Goal: Task Accomplishment & Management: Complete application form

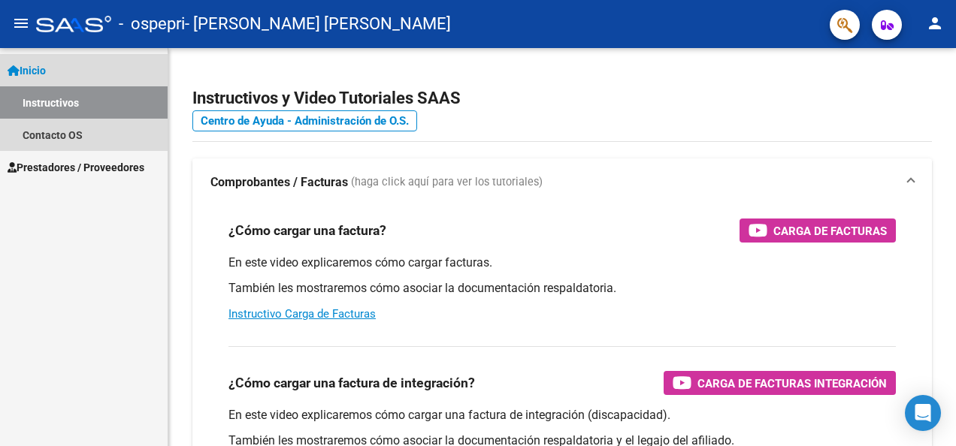
click at [101, 102] on link "Instructivos" at bounding box center [84, 102] width 168 height 32
click at [29, 74] on span "Inicio" at bounding box center [27, 70] width 38 height 17
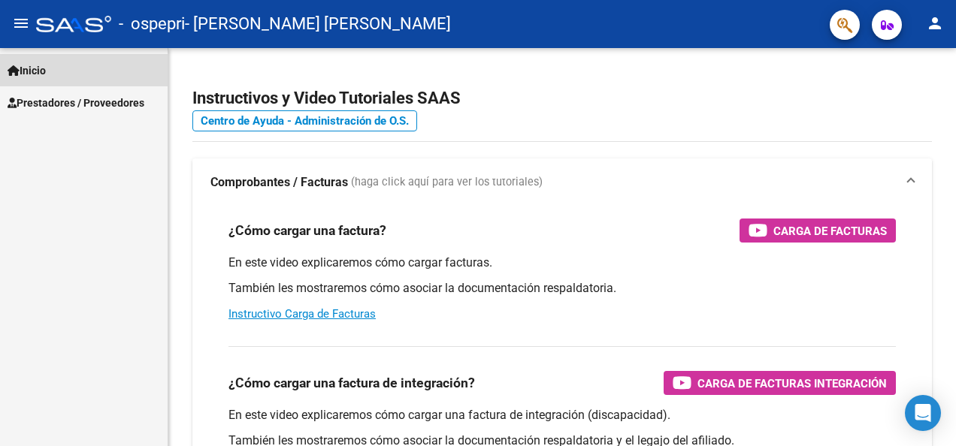
click at [29, 74] on span "Inicio" at bounding box center [27, 70] width 38 height 17
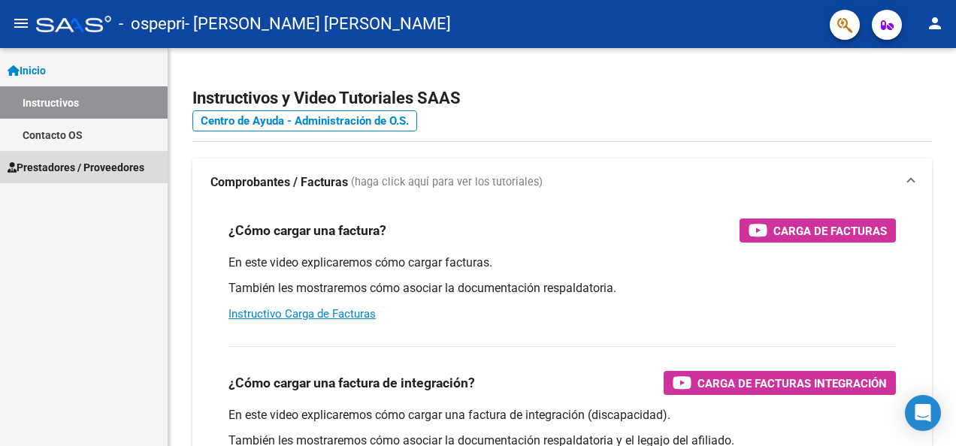
click at [50, 173] on span "Prestadores / Proveedores" at bounding box center [76, 167] width 137 height 17
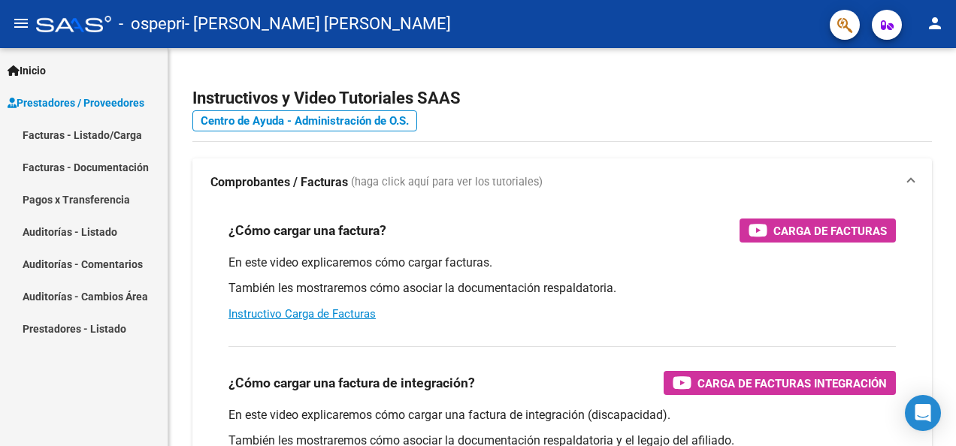
click at [51, 128] on link "Facturas - Listado/Carga" at bounding box center [84, 135] width 168 height 32
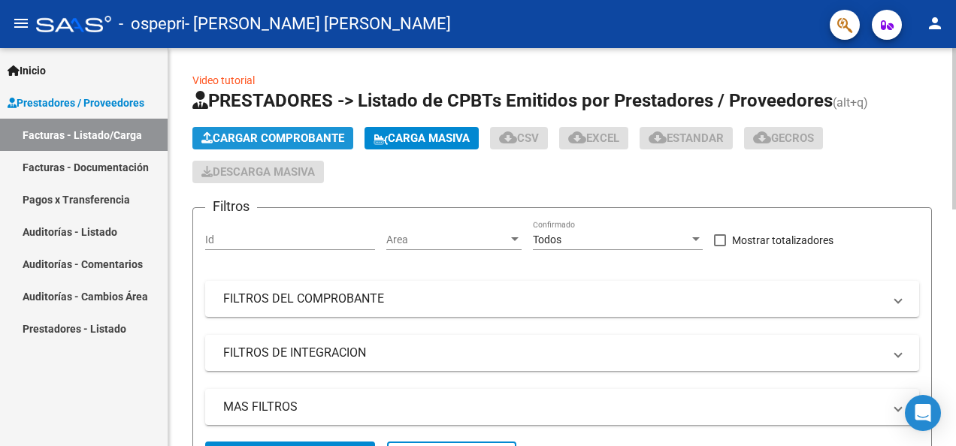
click at [291, 136] on span "Cargar Comprobante" at bounding box center [272, 138] width 143 height 14
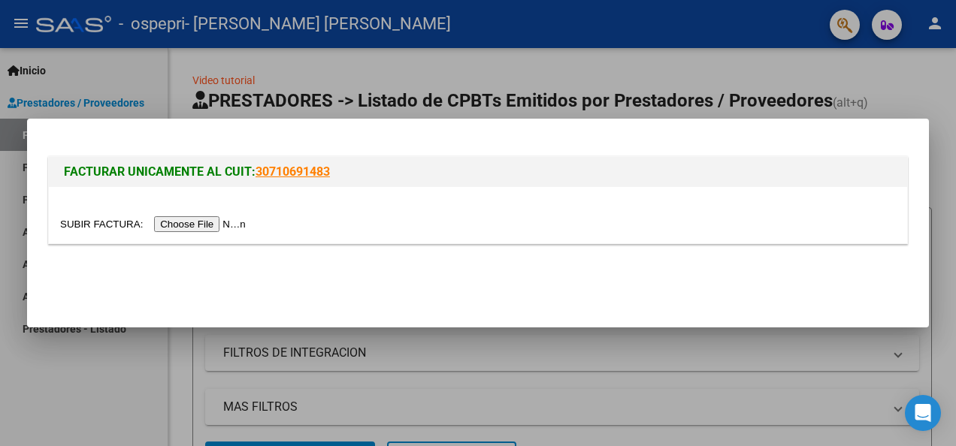
click at [197, 227] on input "file" at bounding box center [155, 224] width 190 height 16
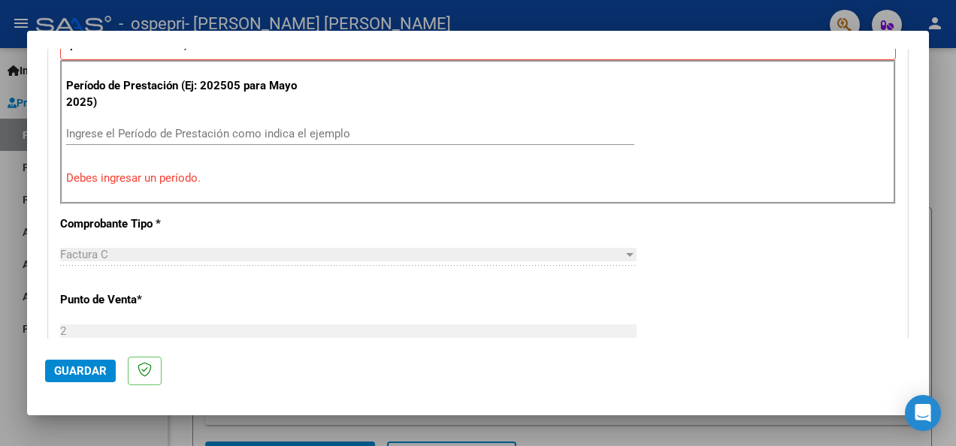
scroll to position [455, 0]
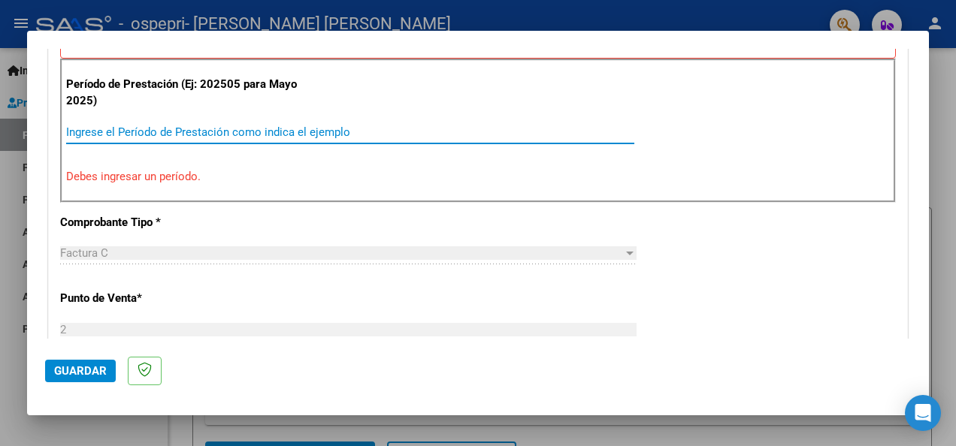
click at [195, 128] on input "Ingrese el Período de Prestación como indica el ejemplo" at bounding box center [350, 132] width 568 height 14
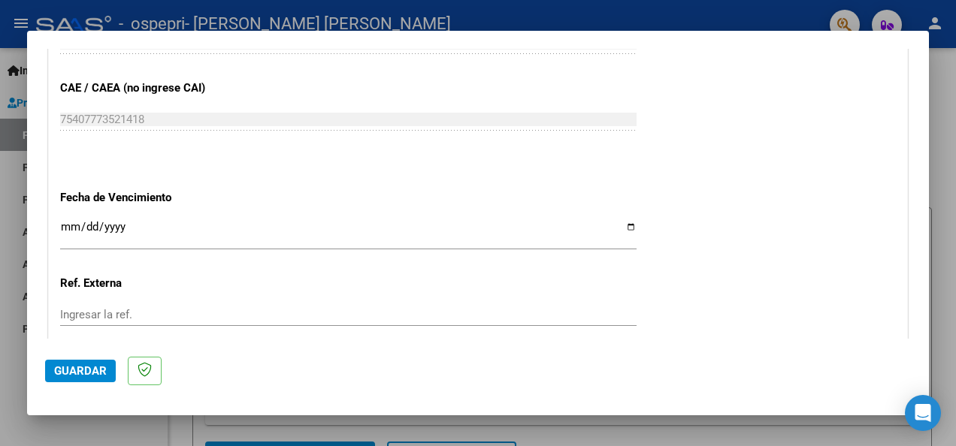
scroll to position [1074, 0]
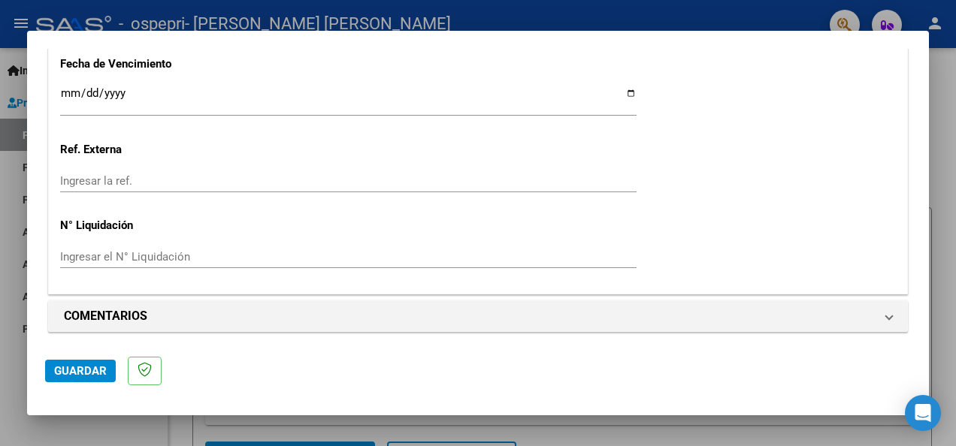
type input "202509"
click at [83, 369] on span "Guardar" at bounding box center [80, 371] width 53 height 14
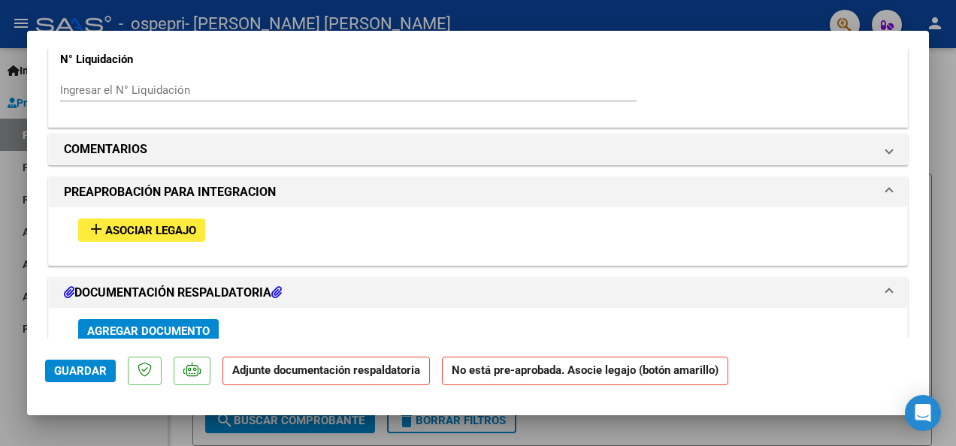
scroll to position [1222, 0]
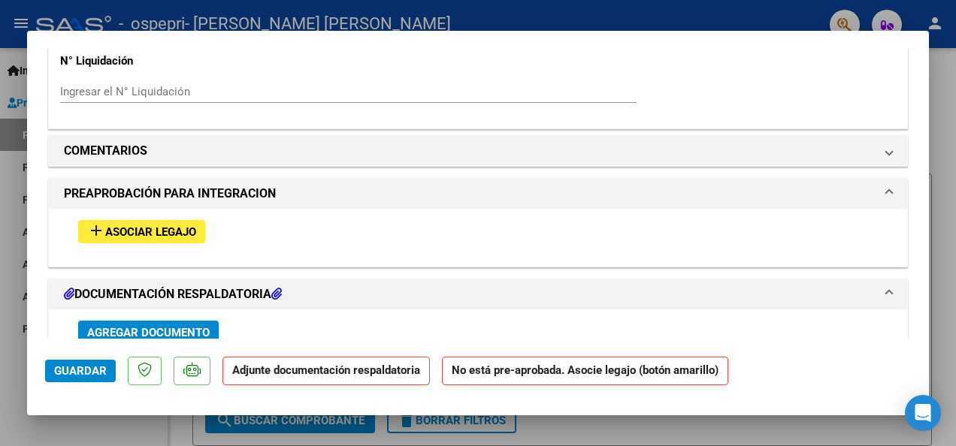
click at [141, 230] on span "Asociar Legajo" at bounding box center [150, 232] width 91 height 14
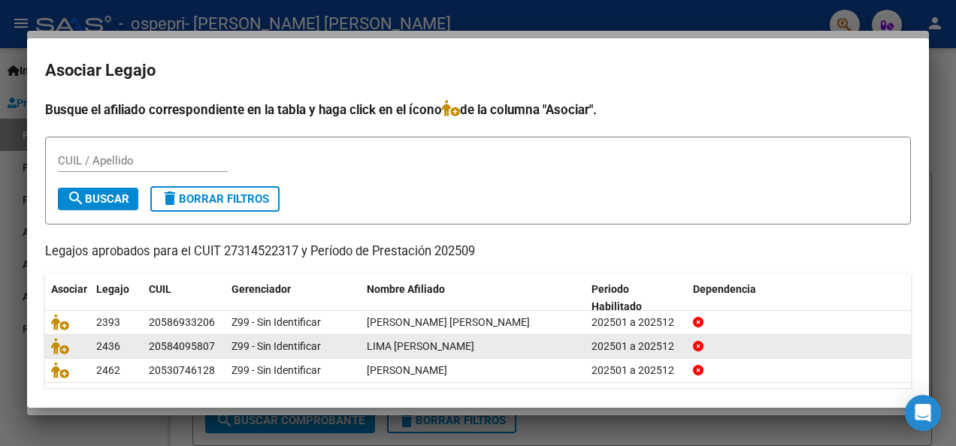
click at [190, 343] on div "20584095807" at bounding box center [182, 346] width 66 height 17
click at [621, 338] on div "202501 a 202512" at bounding box center [635, 346] width 89 height 17
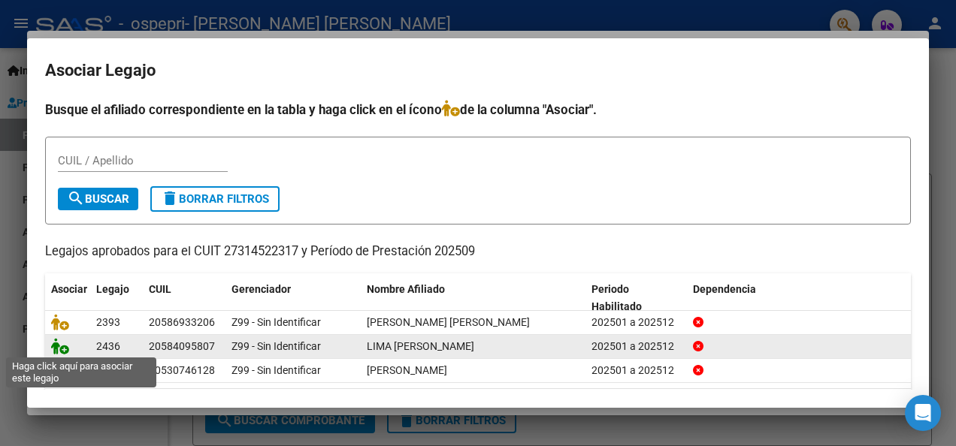
click at [54, 341] on icon at bounding box center [60, 346] width 18 height 17
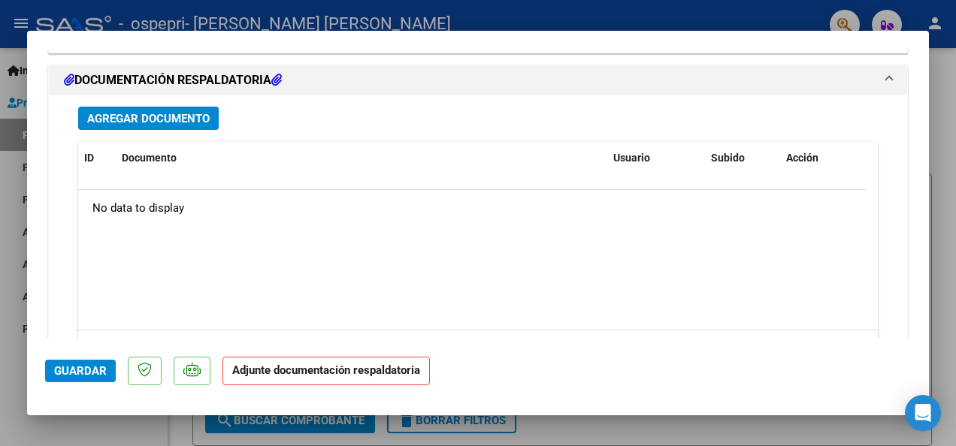
scroll to position [1652, 0]
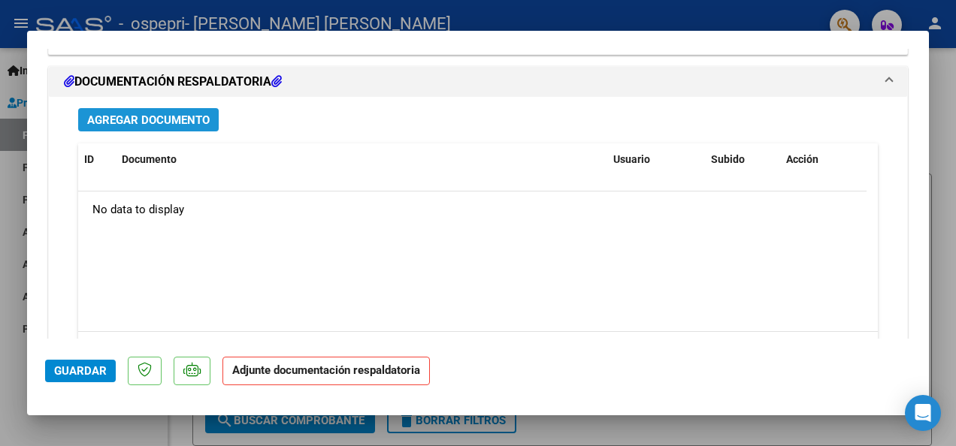
click at [191, 114] on span "Agregar Documento" at bounding box center [148, 120] width 122 height 14
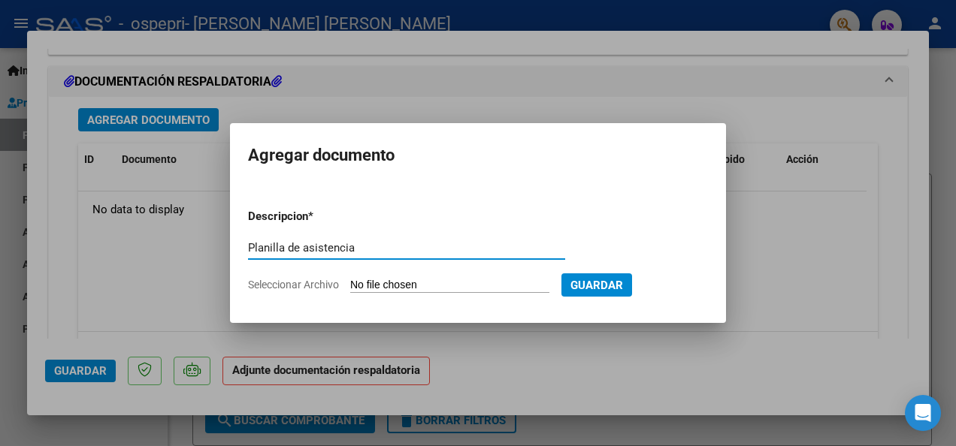
type input "Planilla de asistencia"
click at [422, 285] on input "Seleccionar Archivo" at bounding box center [449, 286] width 199 height 14
type input "C:\fakepath\Planilla Fono Septiembre- [PERSON_NAME].pdf"
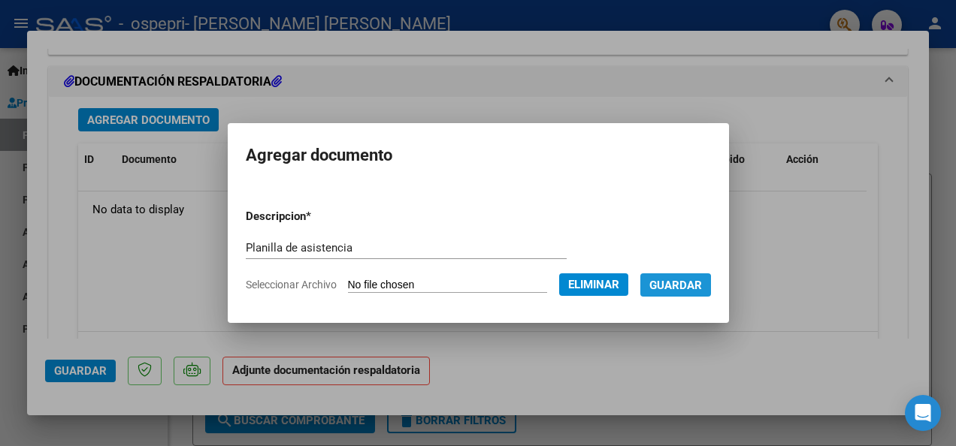
click at [668, 288] on span "Guardar" at bounding box center [675, 286] width 53 height 14
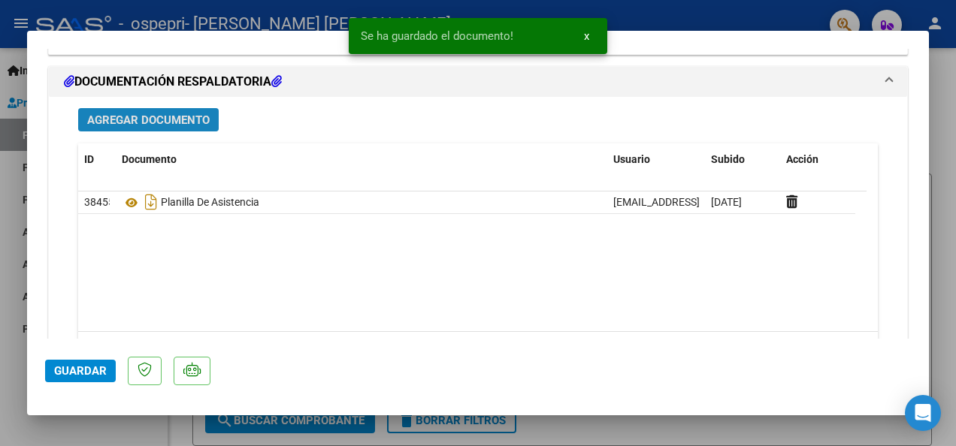
click at [177, 108] on button "Agregar Documento" at bounding box center [148, 119] width 140 height 23
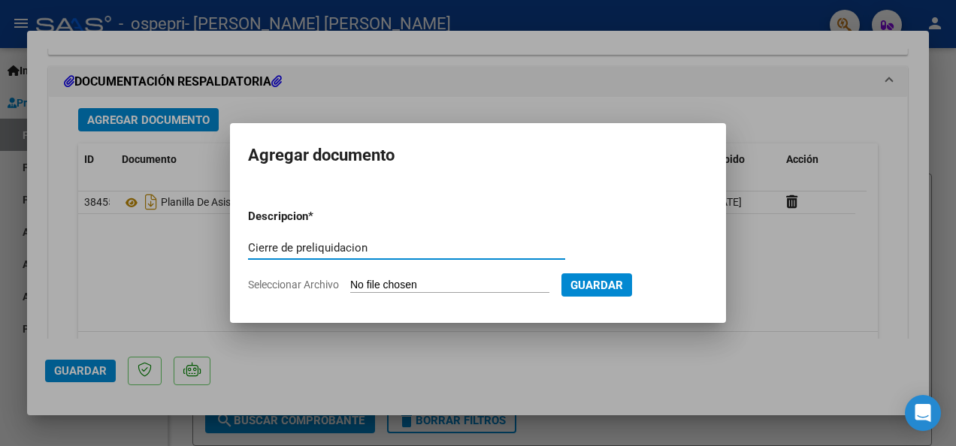
type input "Cierre de preliquidacion"
click at [467, 285] on input "Seleccionar Archivo" at bounding box center [449, 286] width 199 height 14
type input "C:\fakepath\apfmimpresionpreliq Septiembre - [PERSON_NAME].pdf"
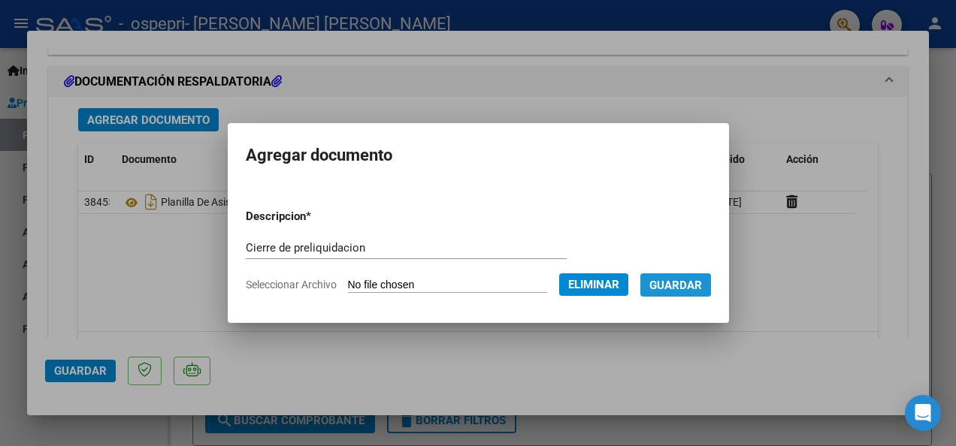
click at [663, 282] on span "Guardar" at bounding box center [675, 286] width 53 height 14
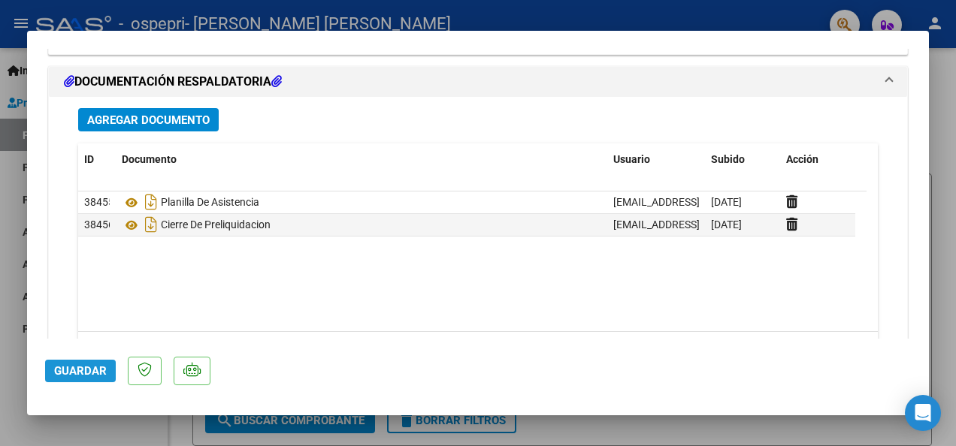
click at [83, 375] on span "Guardar" at bounding box center [80, 371] width 53 height 14
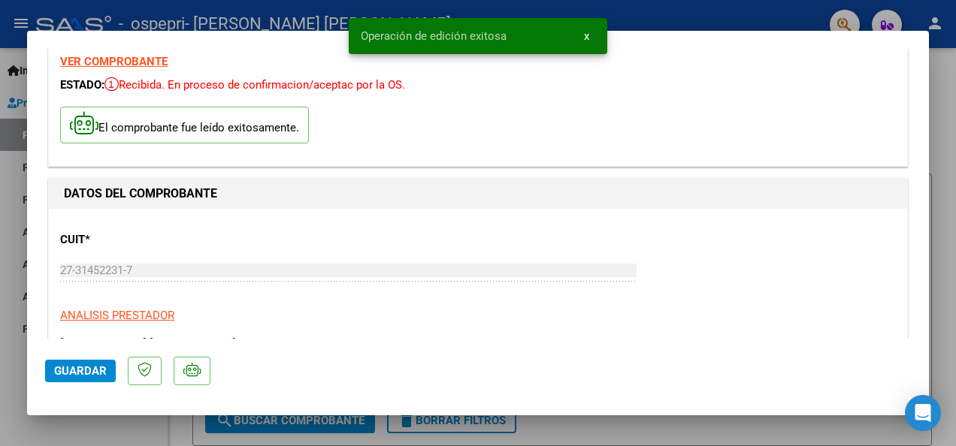
scroll to position [0, 0]
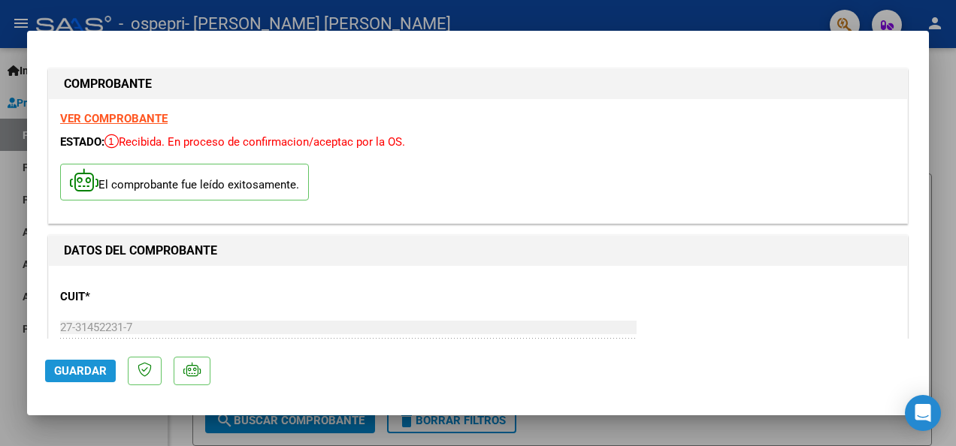
click at [78, 374] on span "Guardar" at bounding box center [80, 371] width 53 height 14
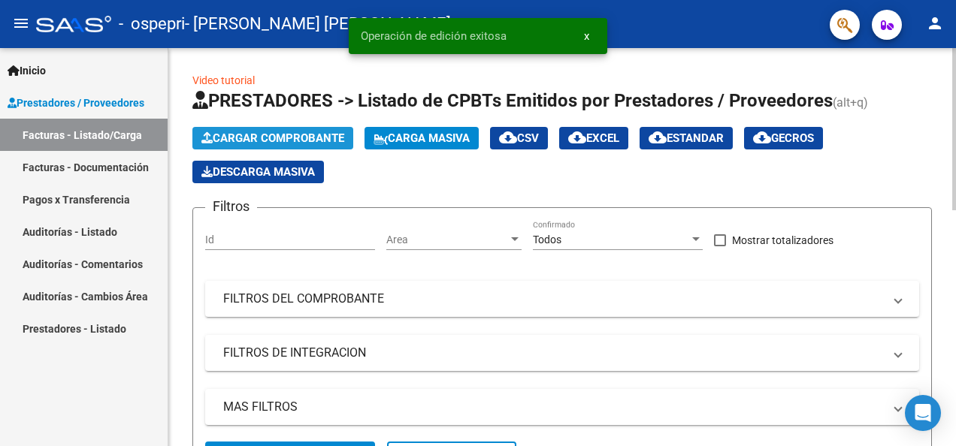
click at [304, 138] on span "Cargar Comprobante" at bounding box center [272, 138] width 143 height 14
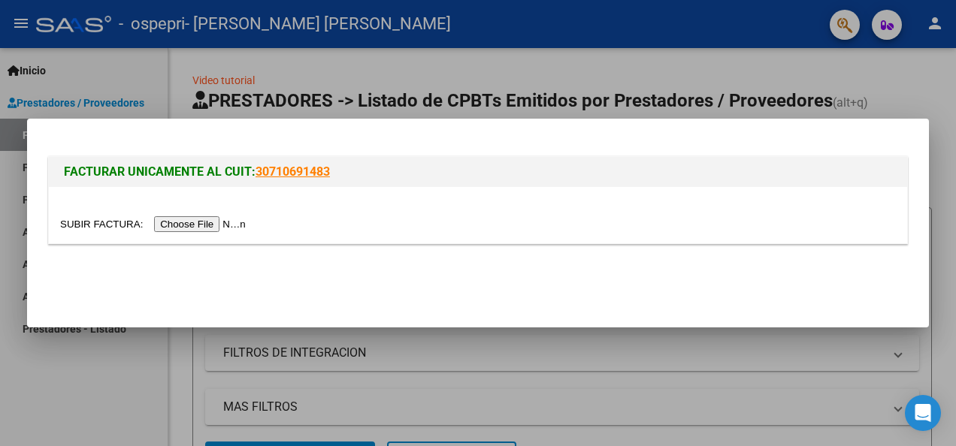
click at [180, 216] on input "file" at bounding box center [155, 224] width 190 height 16
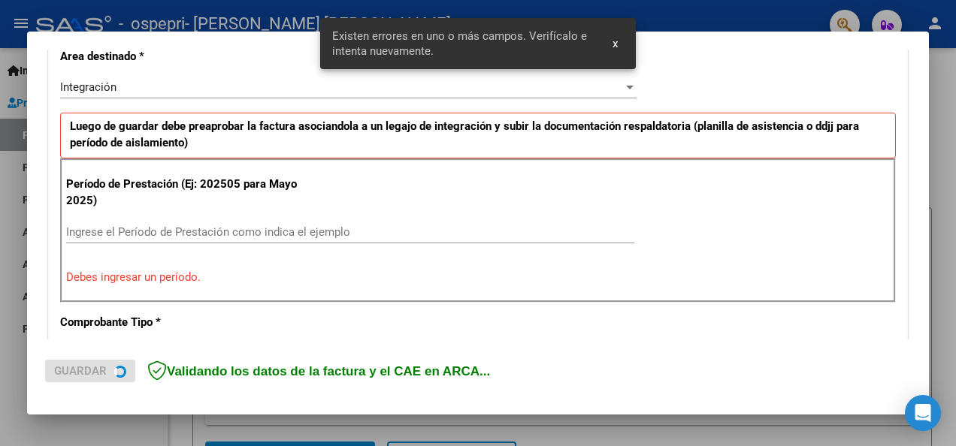
scroll to position [376, 0]
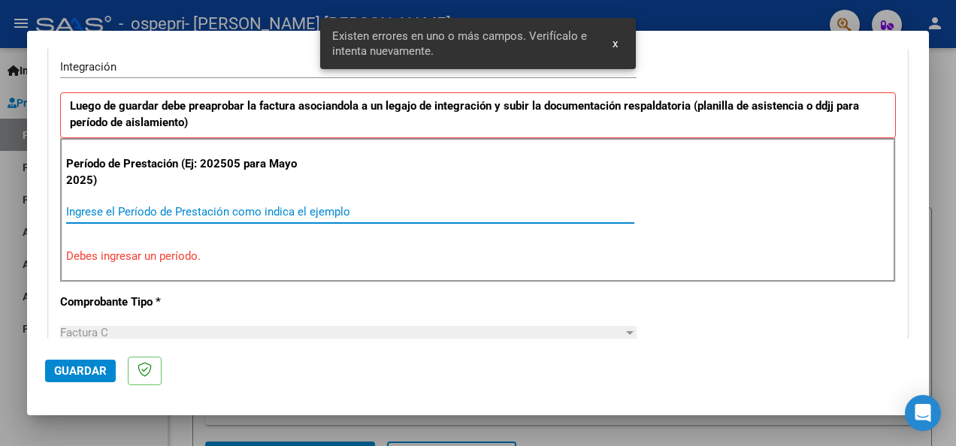
click at [227, 205] on input "Ingrese el Período de Prestación como indica el ejemplo" at bounding box center [350, 212] width 568 height 14
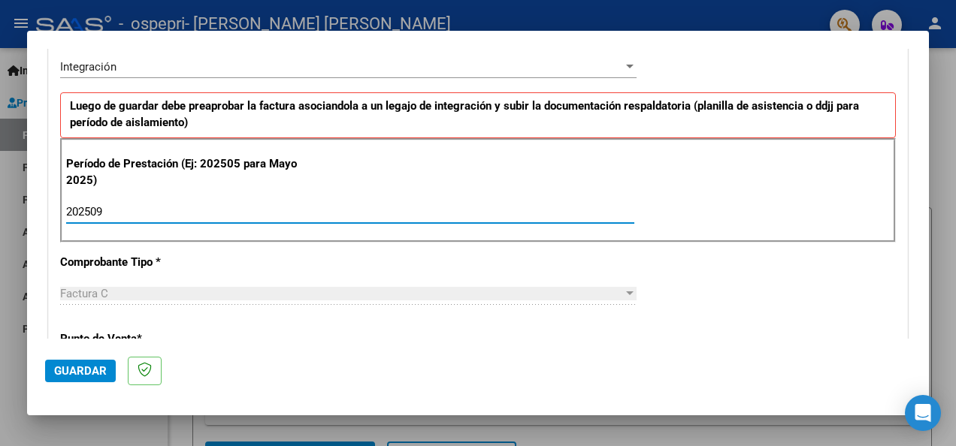
type input "202509"
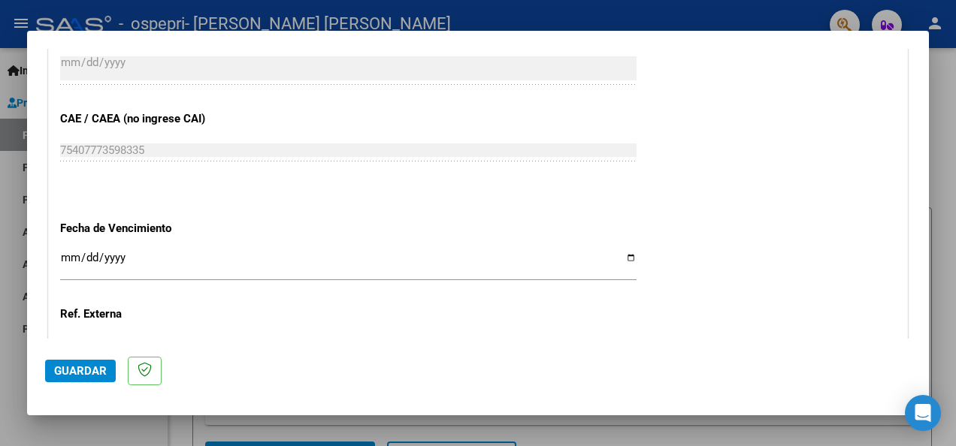
scroll to position [1074, 0]
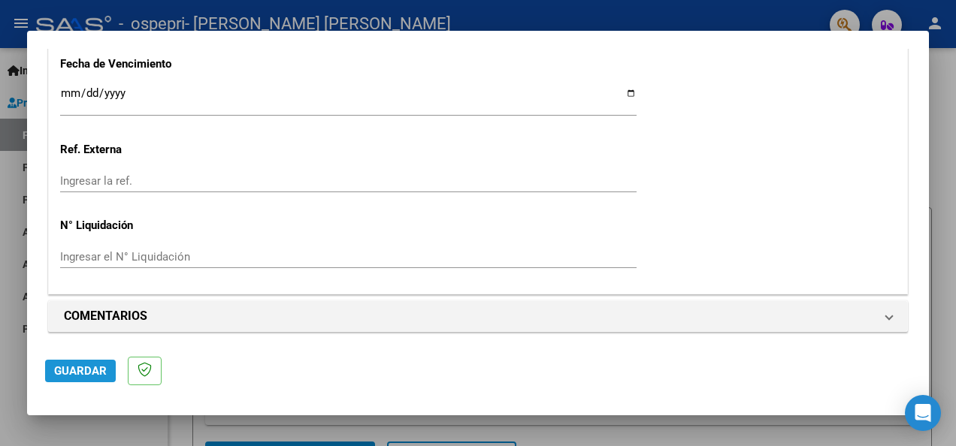
click at [79, 368] on span "Guardar" at bounding box center [80, 371] width 53 height 14
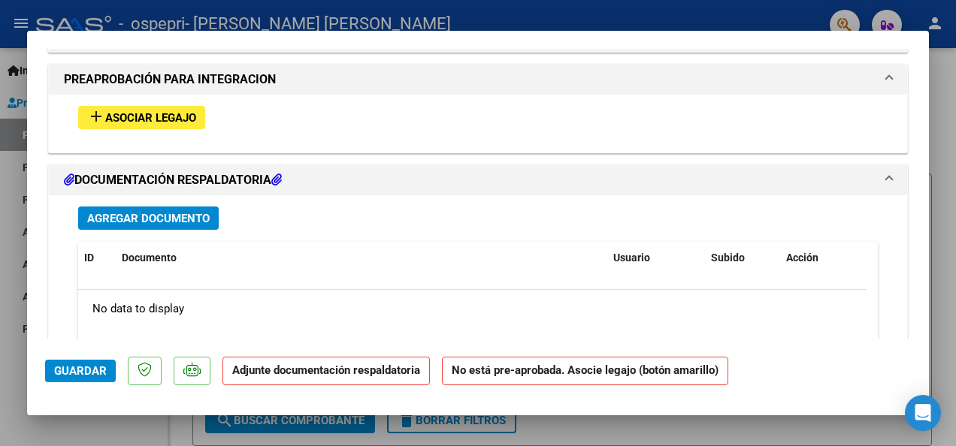
scroll to position [1335, 0]
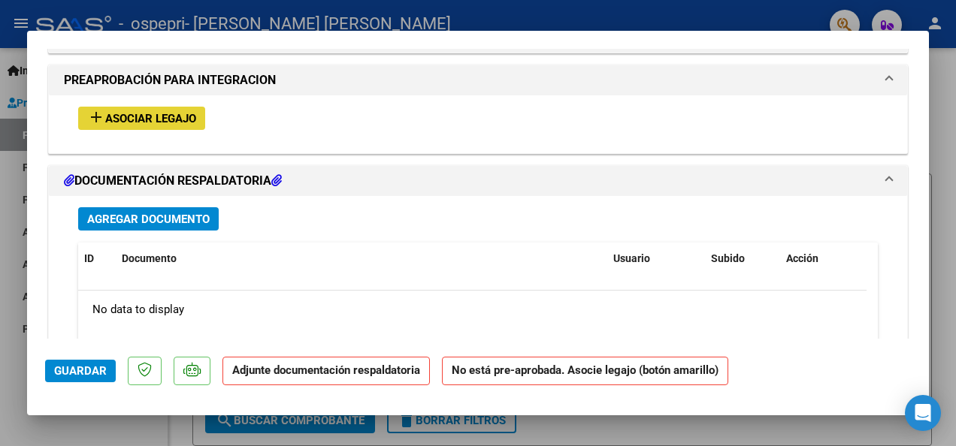
click at [150, 113] on span "Asociar Legajo" at bounding box center [150, 119] width 91 height 14
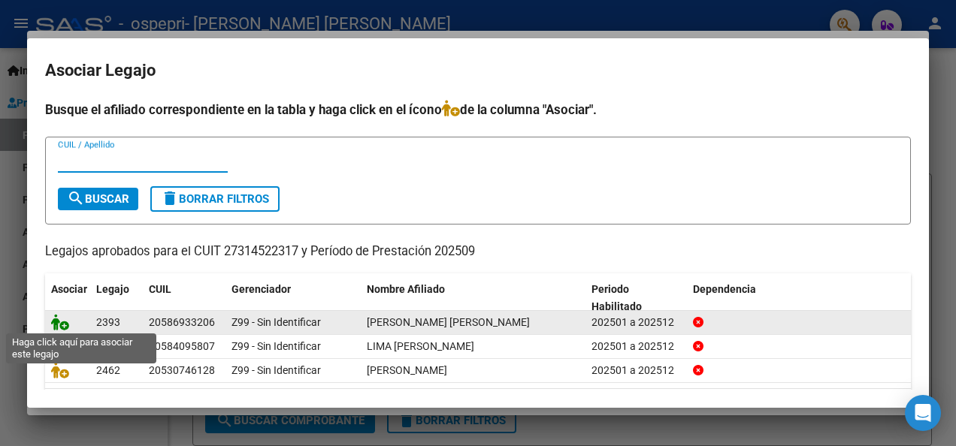
click at [51, 325] on icon at bounding box center [60, 322] width 18 height 17
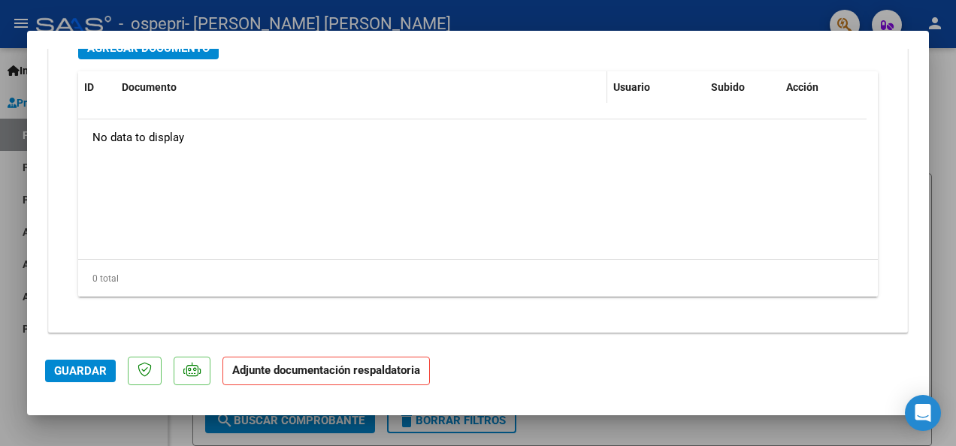
scroll to position [1643, 0]
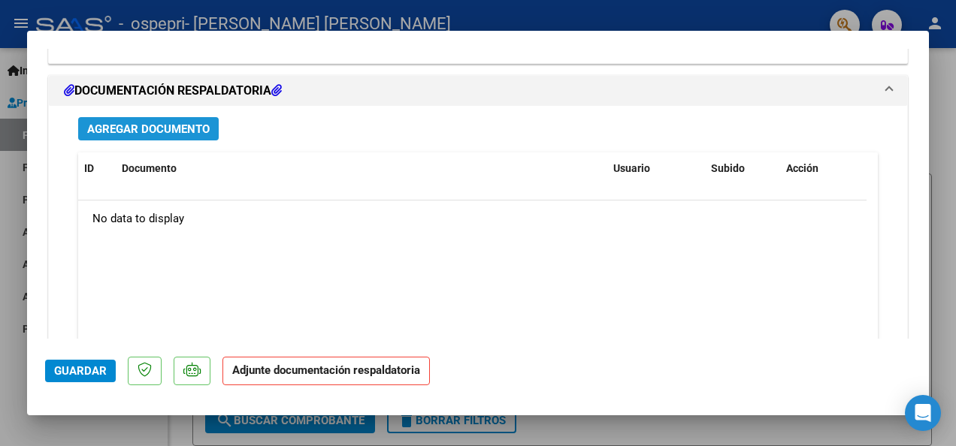
click at [180, 123] on span "Agregar Documento" at bounding box center [148, 129] width 122 height 14
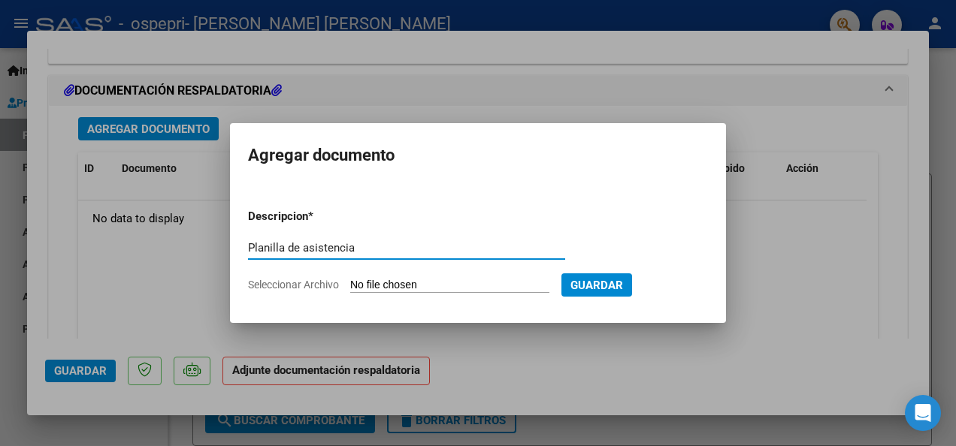
type input "Planilla de asistencia"
click at [461, 282] on input "Seleccionar Archivo" at bounding box center [449, 286] width 199 height 14
type input "C:\fakepath\Planilla Fono Septiembre- [PERSON_NAME].pdf"
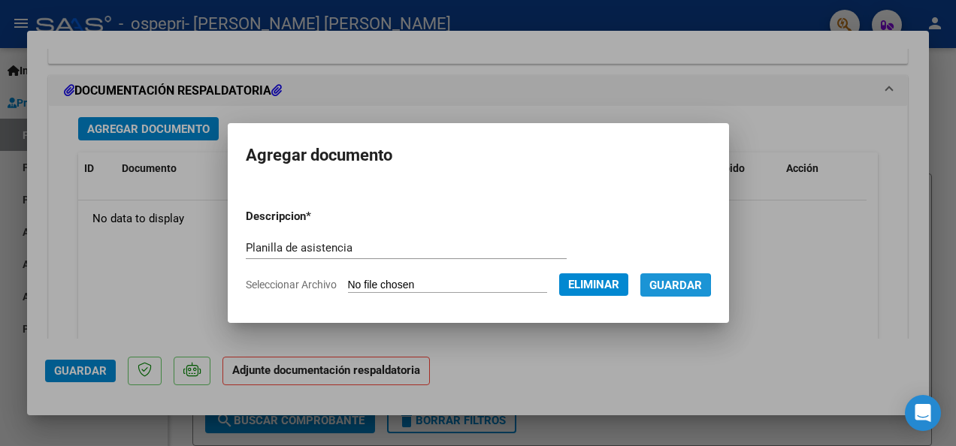
click at [660, 285] on span "Guardar" at bounding box center [675, 286] width 53 height 14
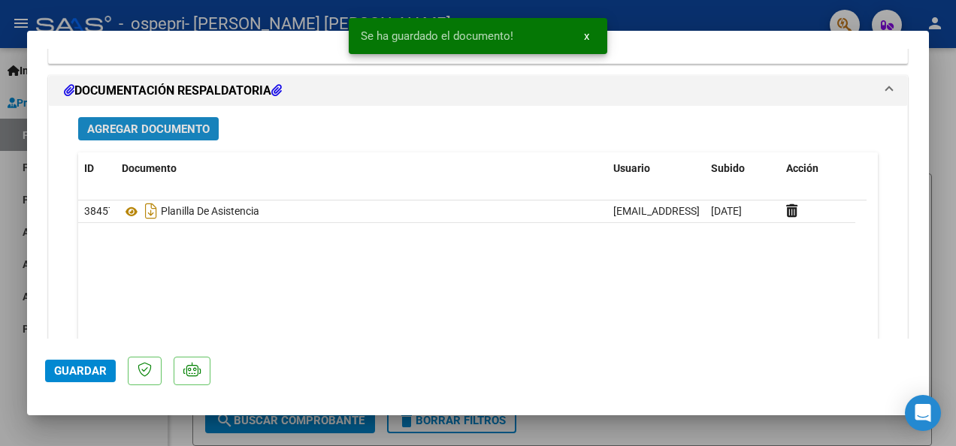
click at [165, 128] on span "Agregar Documento" at bounding box center [148, 129] width 122 height 14
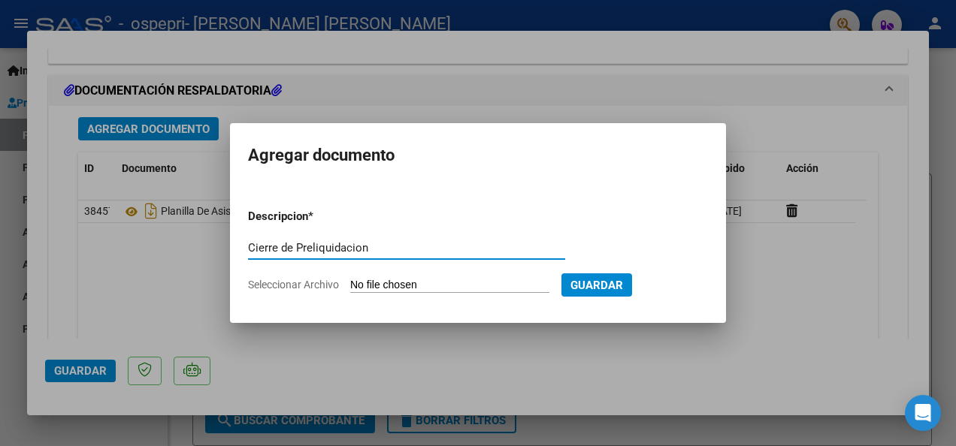
type input "Cierre de Preliquidacion"
click at [469, 288] on input "Seleccionar Archivo" at bounding box center [449, 286] width 199 height 14
type input "C:\fakepath\apfmimpresionpreliq Septiembre- [PERSON_NAME].pdf"
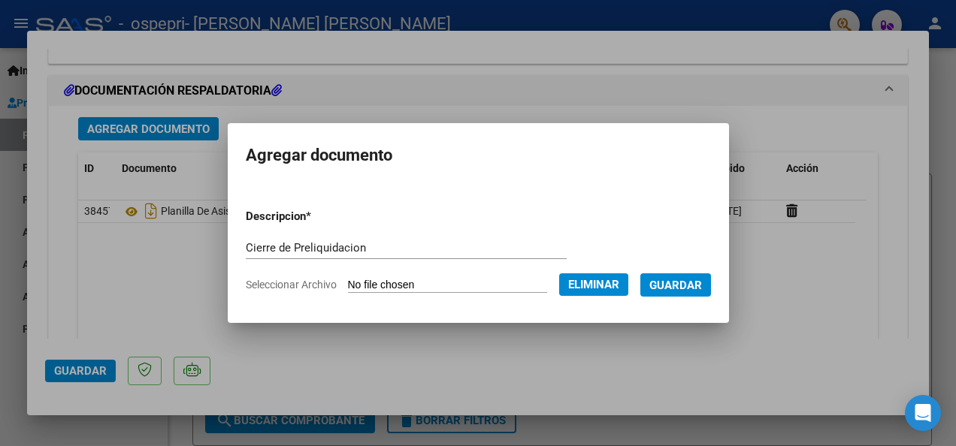
click at [675, 287] on span "Guardar" at bounding box center [675, 286] width 53 height 14
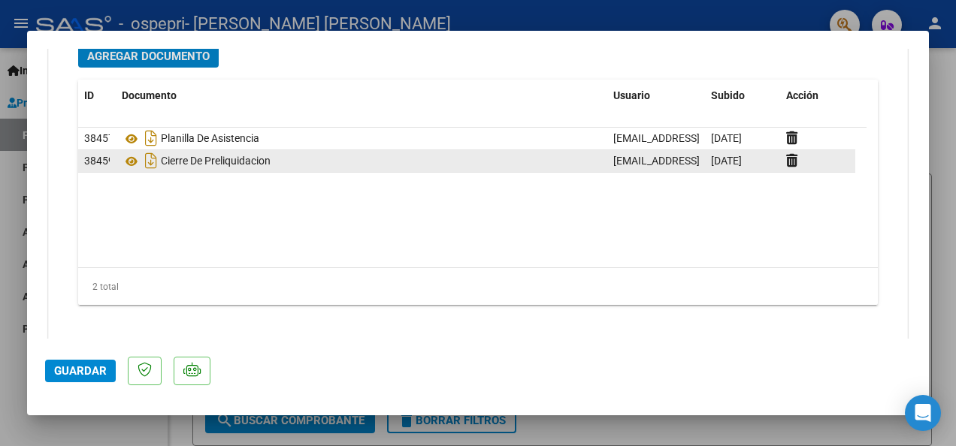
scroll to position [1724, 0]
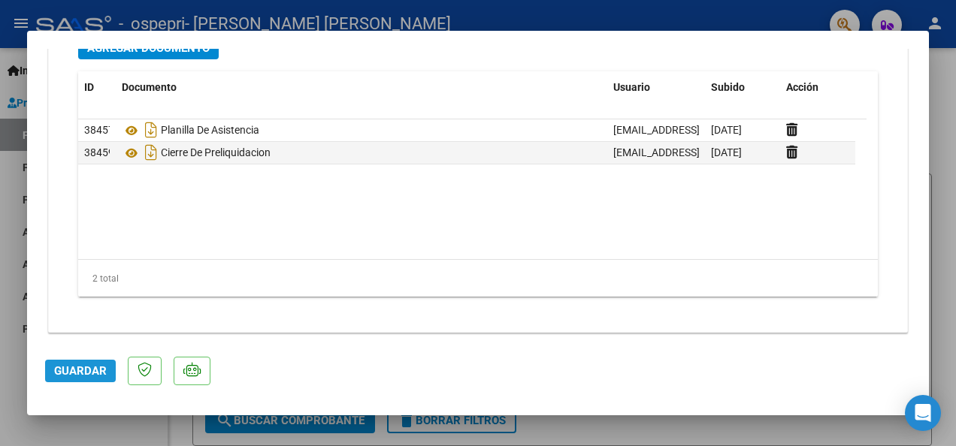
click at [73, 376] on span "Guardar" at bounding box center [80, 371] width 53 height 14
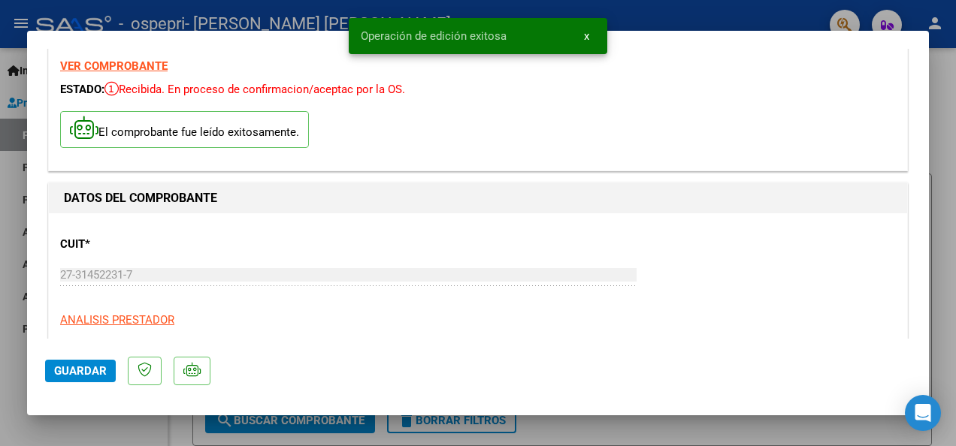
scroll to position [0, 0]
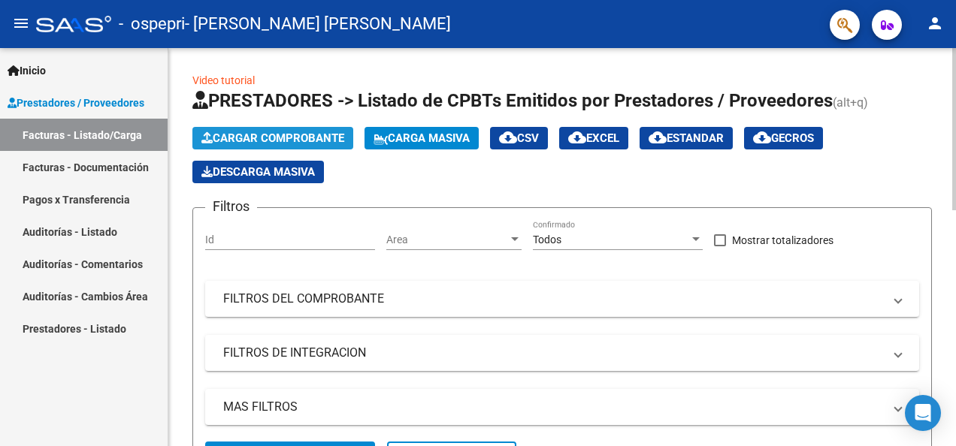
click at [304, 143] on span "Cargar Comprobante" at bounding box center [272, 138] width 143 height 14
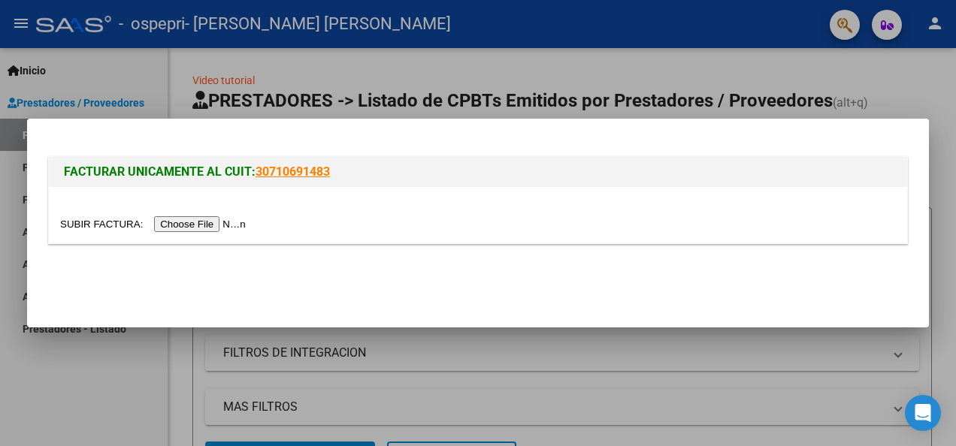
click at [210, 222] on input "file" at bounding box center [155, 224] width 190 height 16
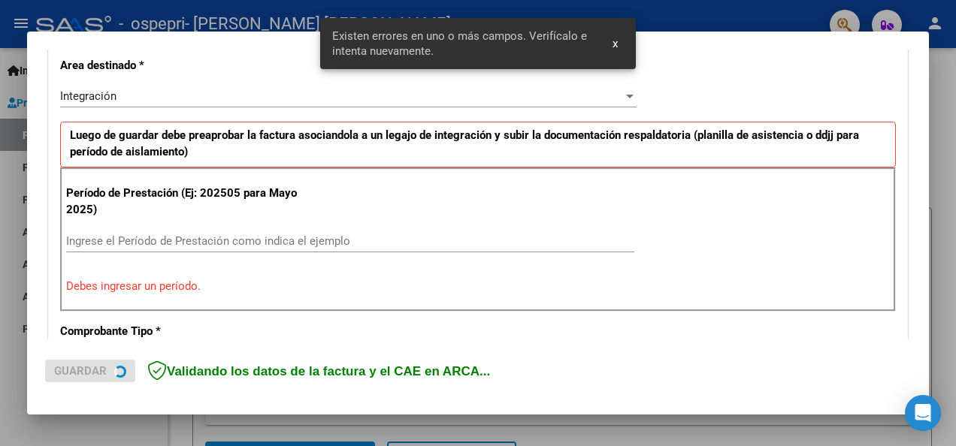
scroll to position [349, 0]
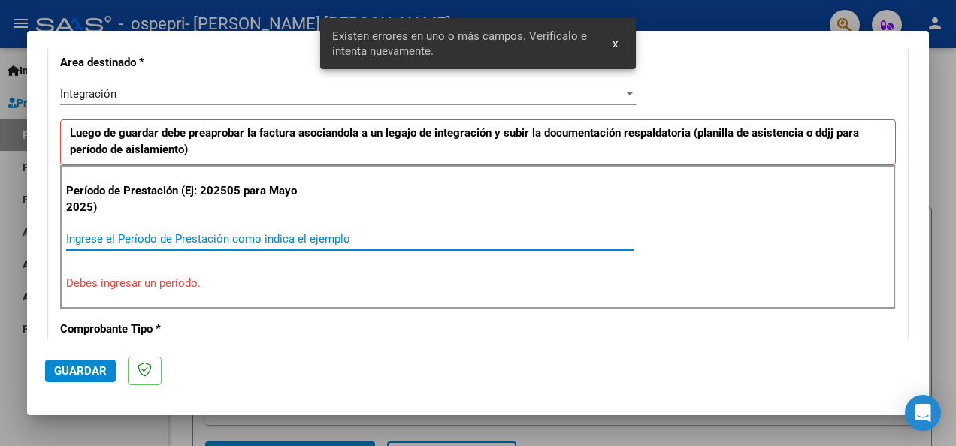
click at [263, 238] on input "Ingrese el Período de Prestación como indica el ejemplo" at bounding box center [350, 239] width 568 height 14
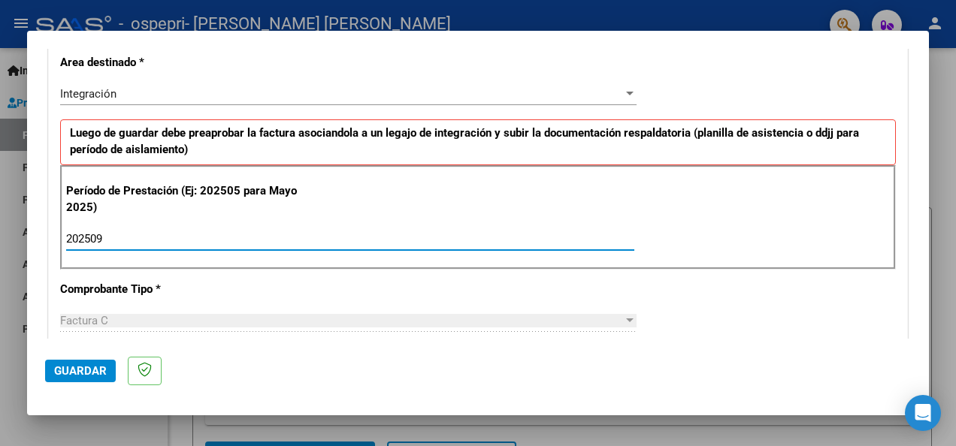
type input "202509"
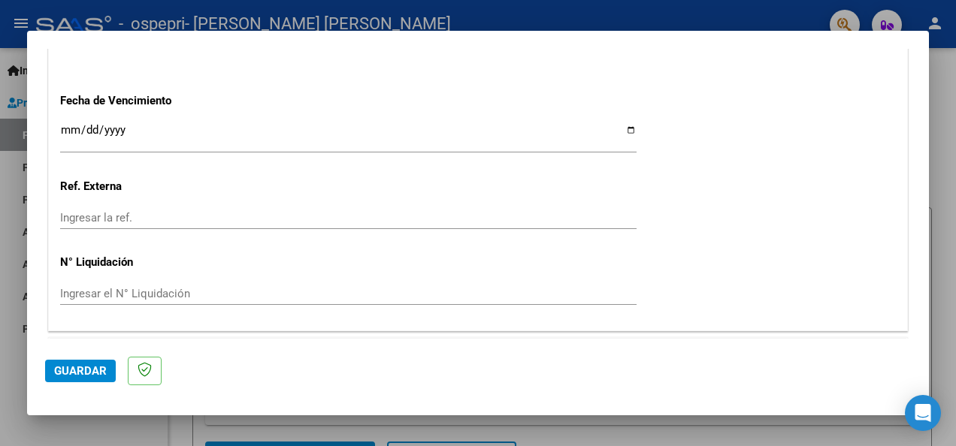
scroll to position [1074, 0]
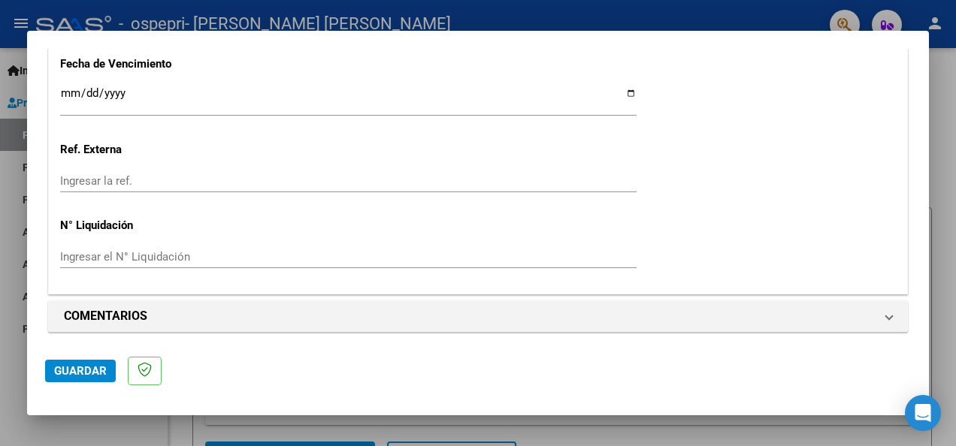
click at [103, 380] on button "Guardar" at bounding box center [80, 371] width 71 height 23
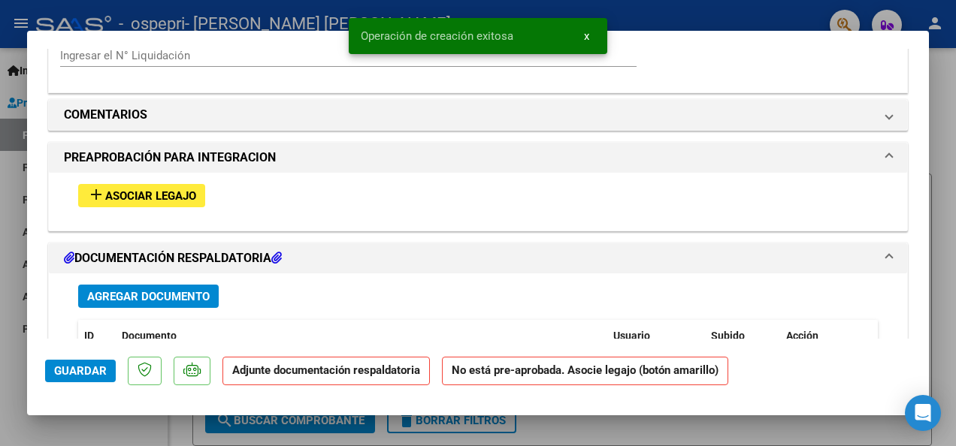
scroll to position [1258, 0]
click at [173, 195] on span "Asociar Legajo" at bounding box center [150, 196] width 91 height 14
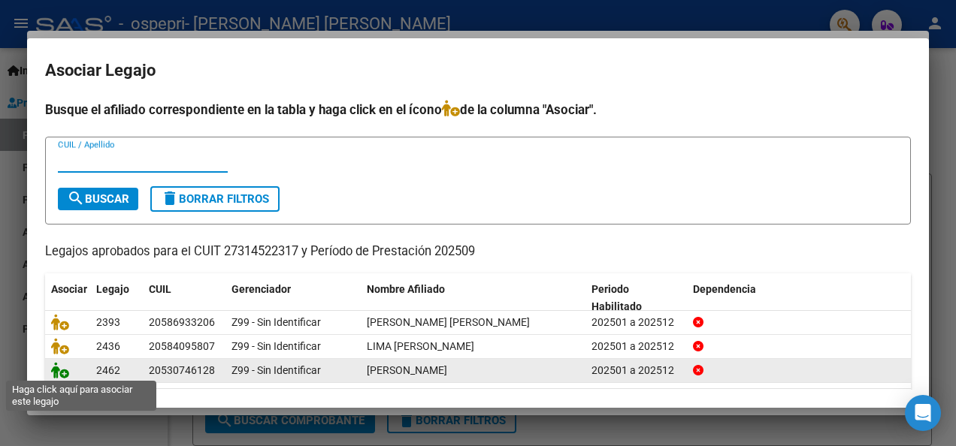
click at [63, 374] on icon at bounding box center [60, 370] width 18 height 17
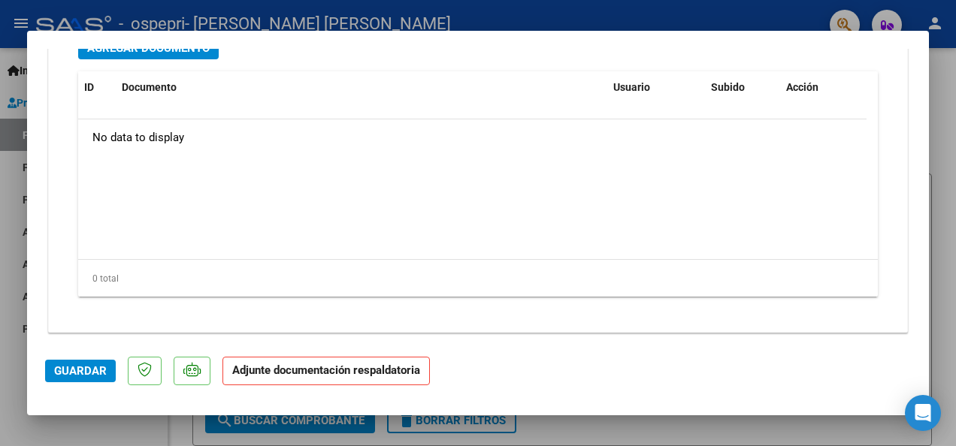
scroll to position [1557, 0]
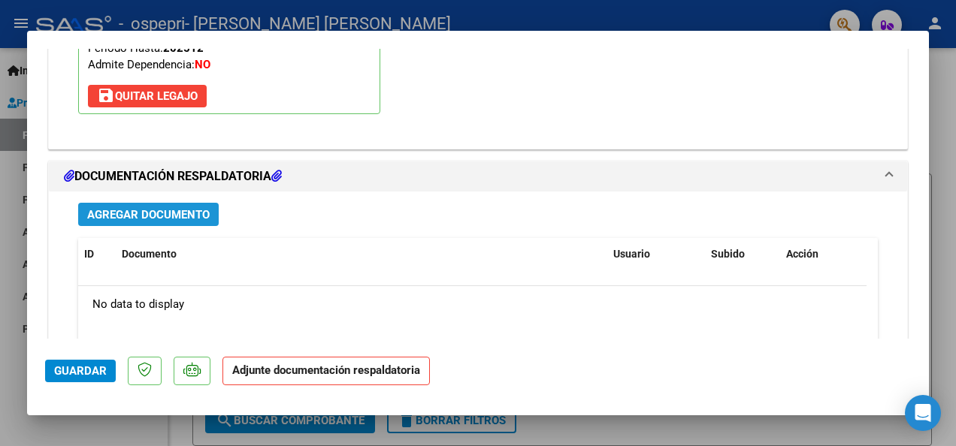
click at [173, 218] on button "Agregar Documento" at bounding box center [148, 214] width 140 height 23
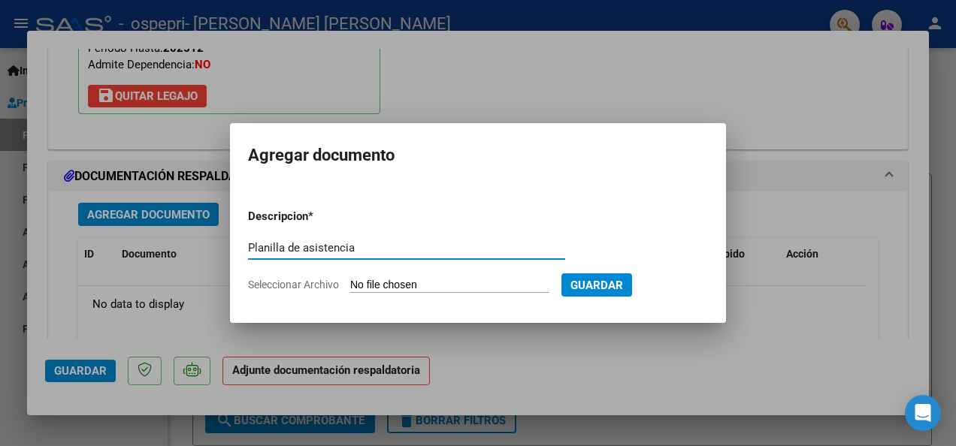
type input "Planilla de asistencia"
click at [508, 290] on input "Seleccionar Archivo" at bounding box center [449, 286] width 199 height 14
type input "C:\fakepath\Planilla Fono Septiembre- [PERSON_NAME].pdf"
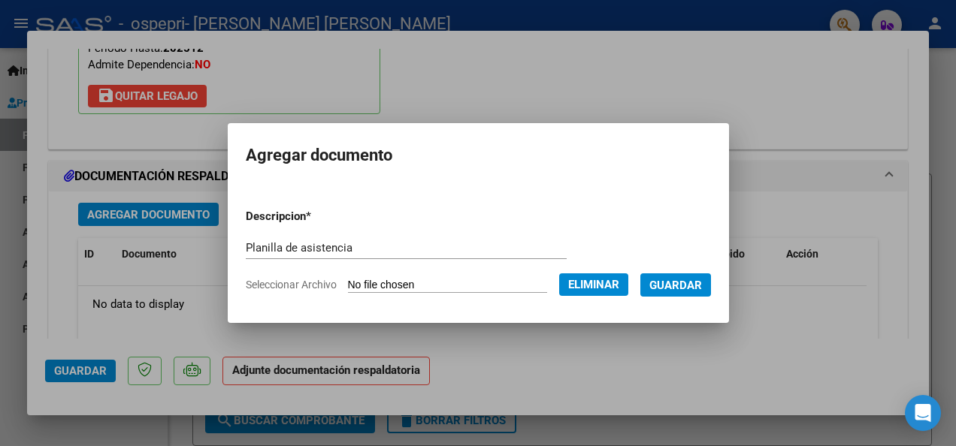
click at [667, 281] on span "Guardar" at bounding box center [675, 286] width 53 height 14
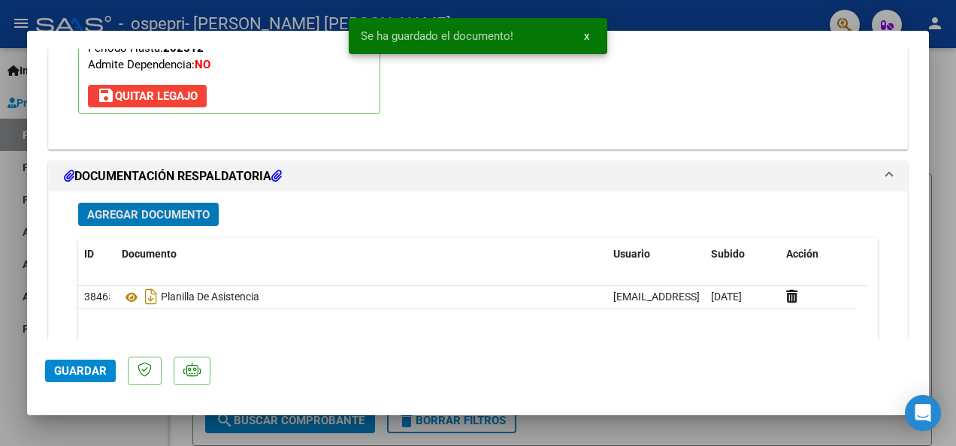
click at [180, 210] on span "Agregar Documento" at bounding box center [148, 215] width 122 height 14
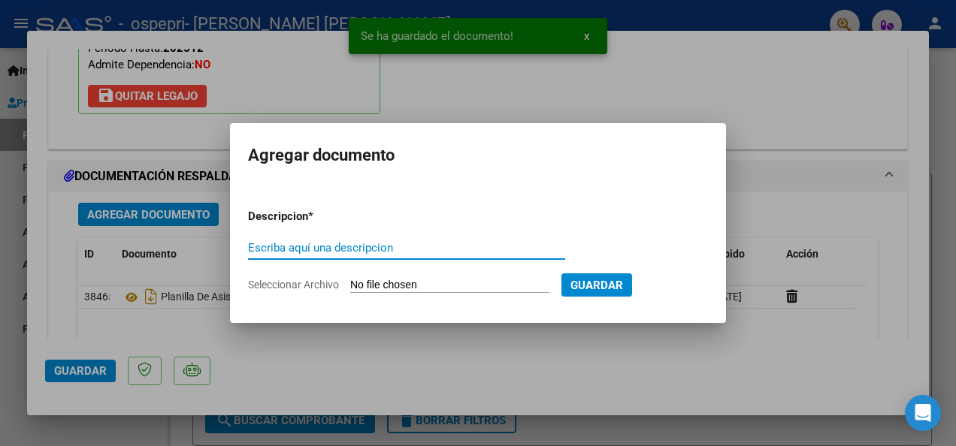
click at [285, 249] on input "Escriba aquí una descripcion" at bounding box center [406, 248] width 317 height 14
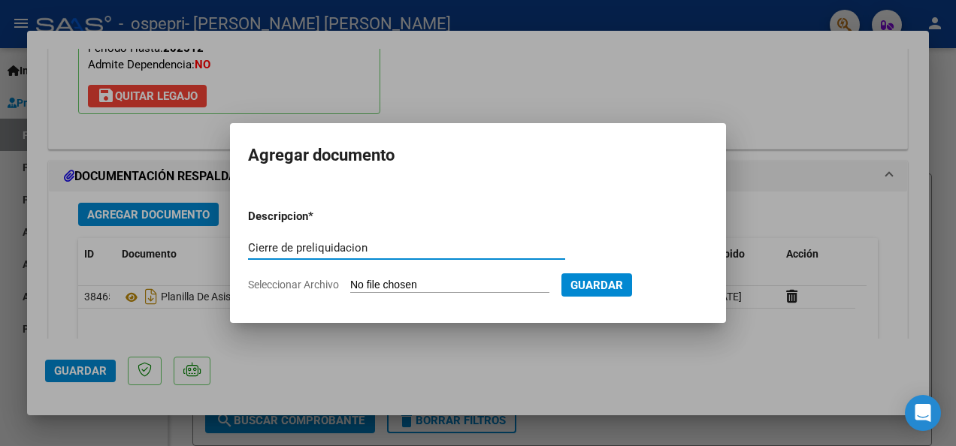
type input "Cierre de preliquidacion"
click at [479, 285] on input "Seleccionar Archivo" at bounding box center [449, 286] width 199 height 14
type input "C:\fakepath\apfmimpresionpreliq Septiembre- [PERSON_NAME].pdf"
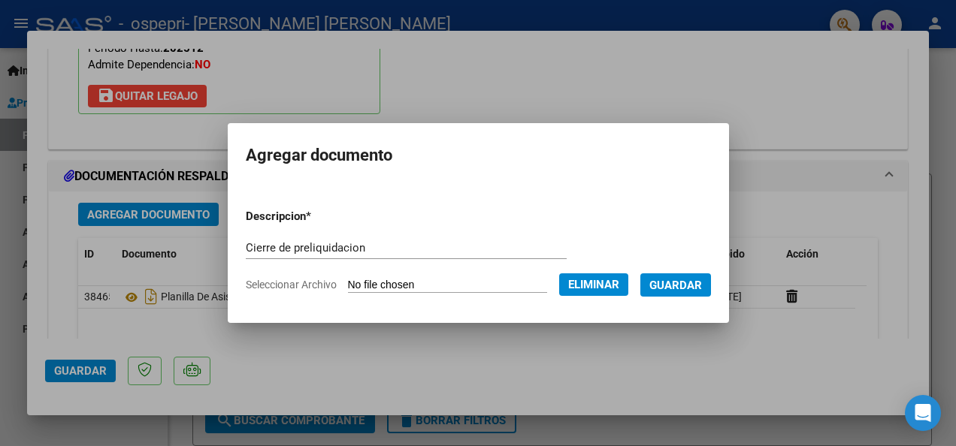
click at [664, 283] on span "Guardar" at bounding box center [675, 286] width 53 height 14
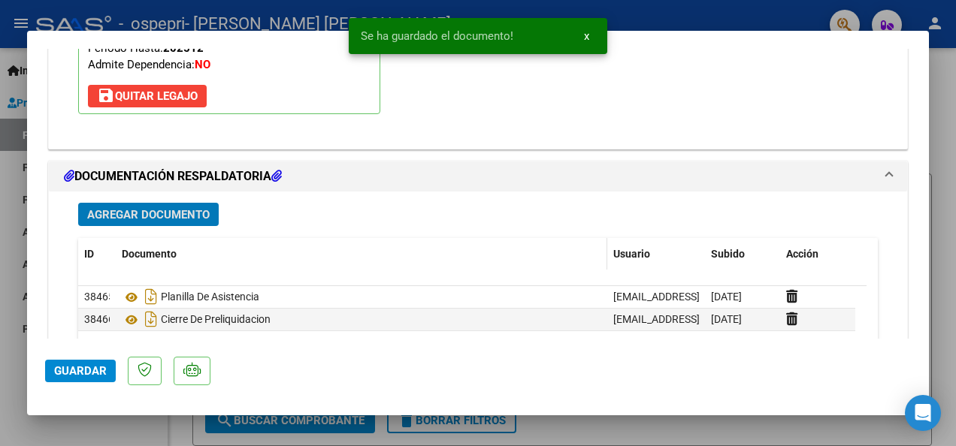
scroll to position [1724, 0]
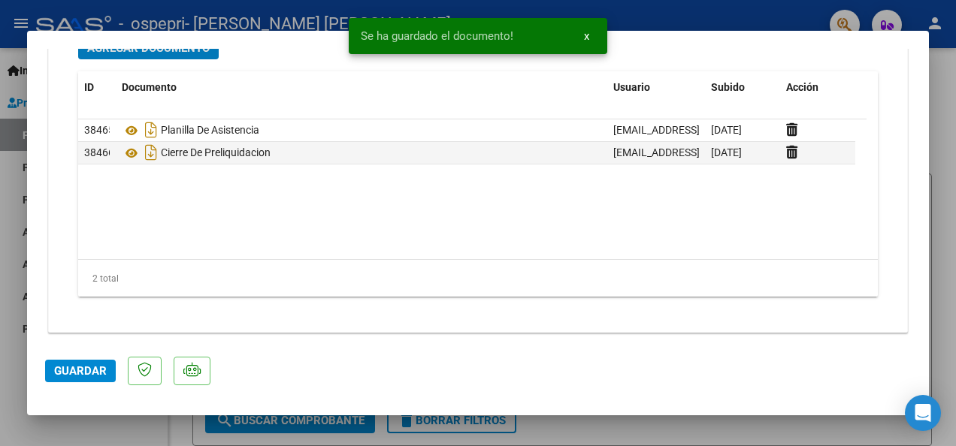
click at [70, 377] on span "Guardar" at bounding box center [80, 371] width 53 height 14
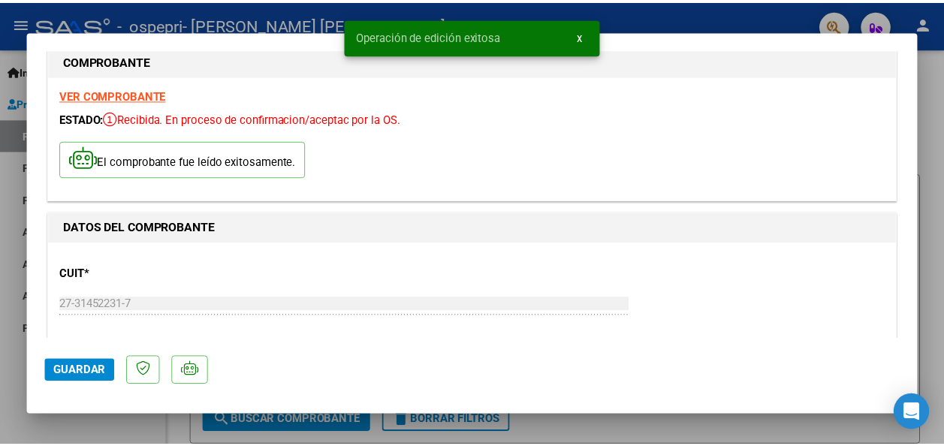
scroll to position [0, 0]
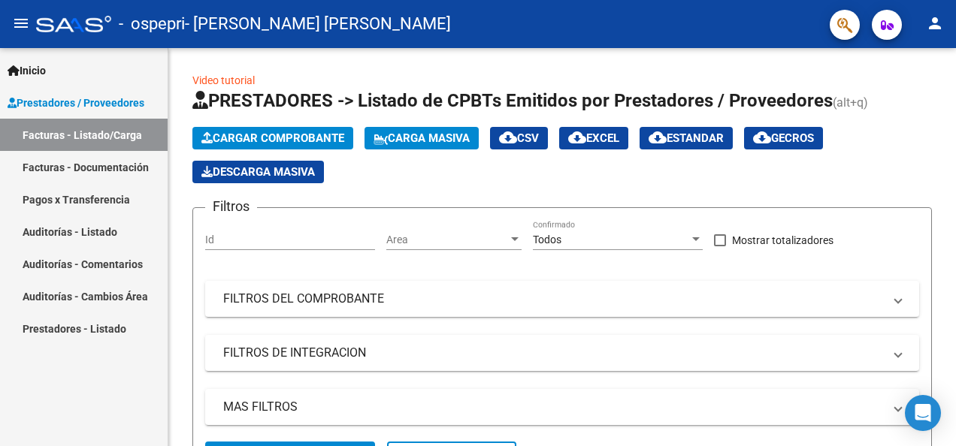
click at [938, 30] on mat-icon "person" at bounding box center [935, 23] width 18 height 18
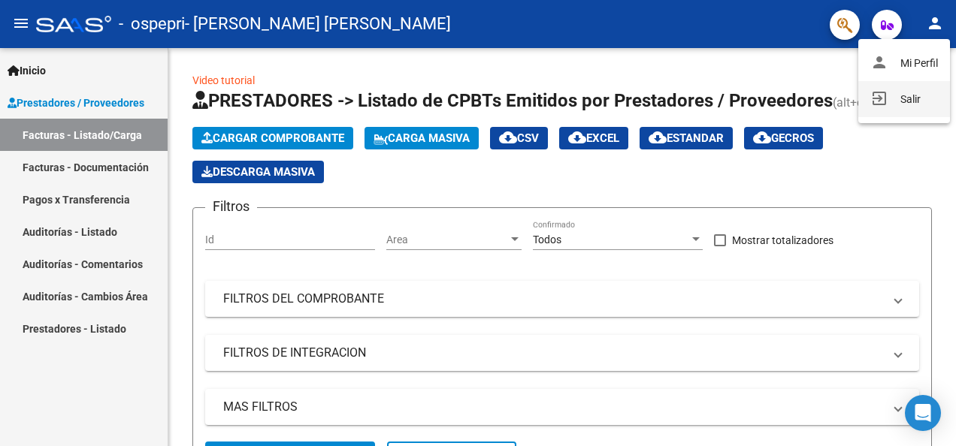
click at [909, 97] on button "exit_to_app Salir" at bounding box center [904, 99] width 92 height 36
